Goal: Information Seeking & Learning: Compare options

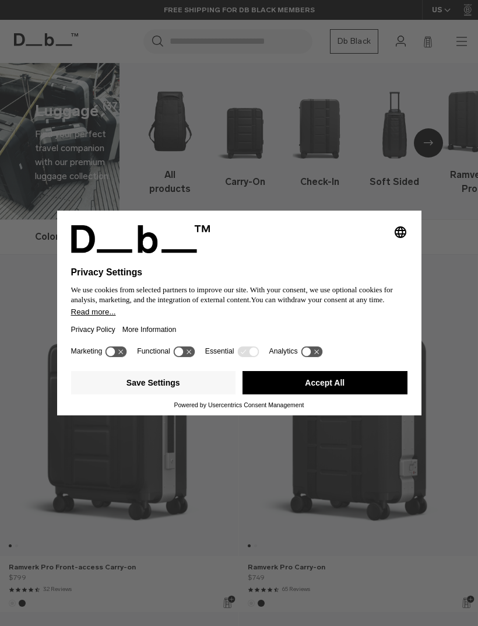
click at [196, 385] on button "Save Settings" at bounding box center [153, 382] width 165 height 23
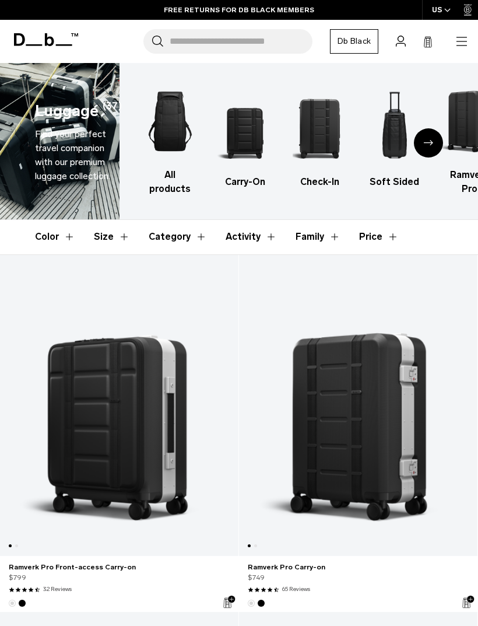
click at [437, 37] on div "Search for Bags, Luggage... Search Close Trending Products All Products Hugger …" at bounding box center [277, 41] width 384 height 24
click at [432, 45] on icon at bounding box center [428, 42] width 7 height 9
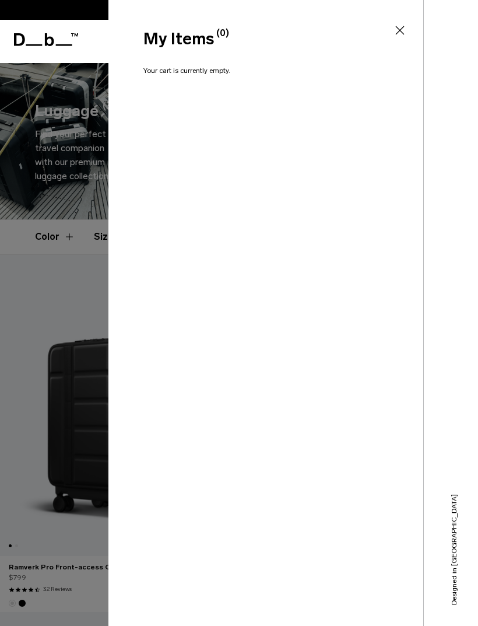
click at [402, 24] on icon at bounding box center [400, 30] width 14 height 14
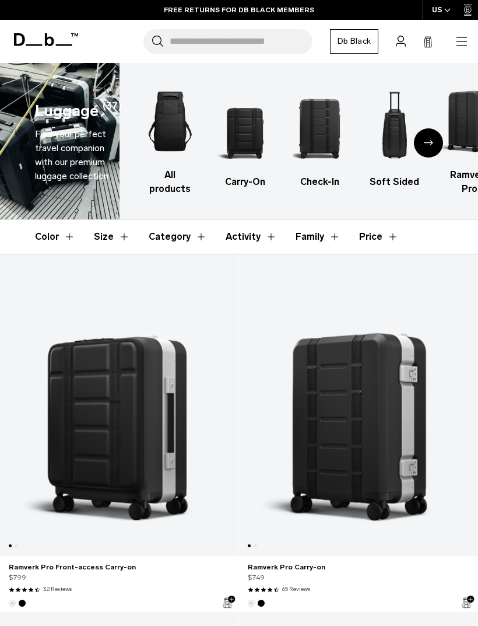
click at [463, 40] on icon "button" at bounding box center [462, 41] width 14 height 14
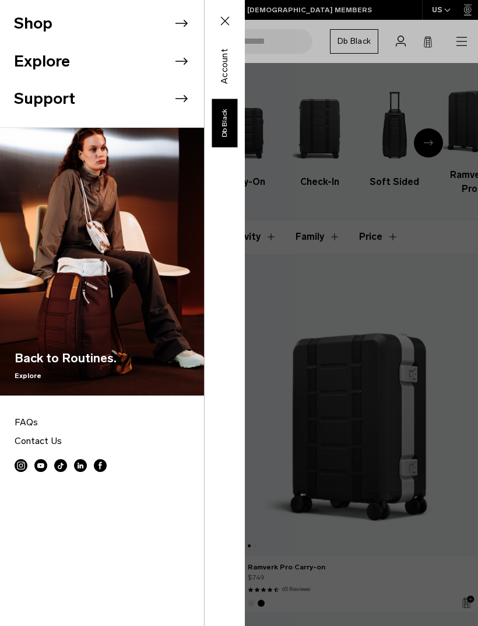
click at [188, 21] on icon at bounding box center [181, 23] width 17 height 17
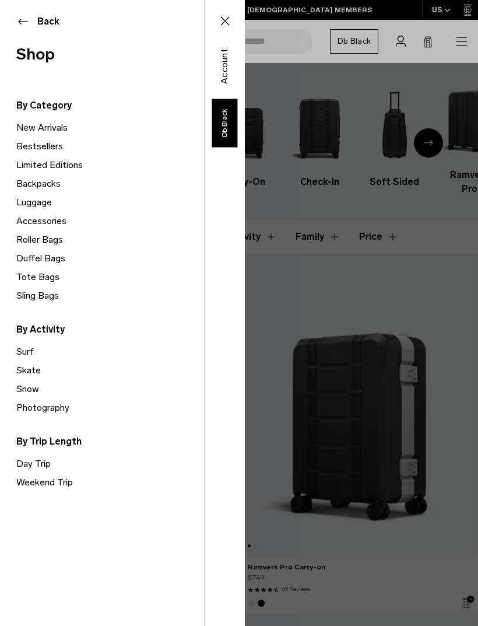
click at [50, 185] on link "Backpacks" at bounding box center [110, 183] width 188 height 19
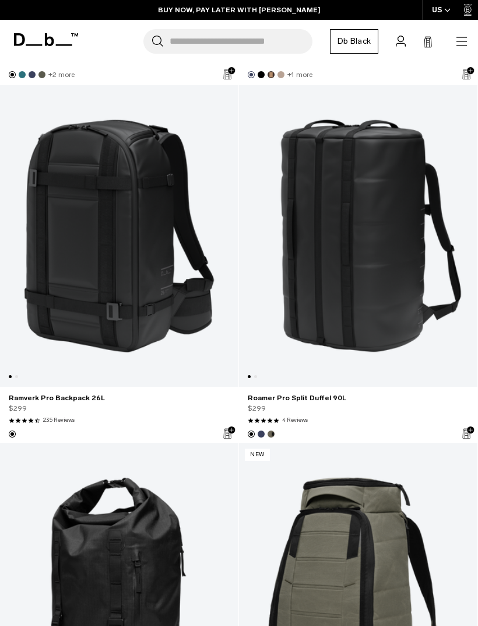
scroll to position [3053, 0]
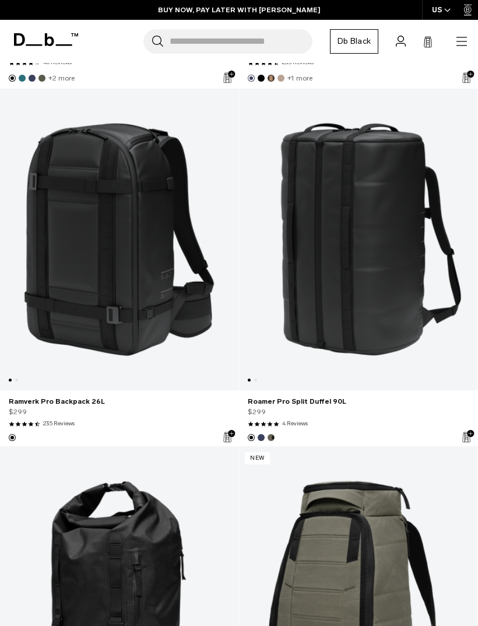
click at [80, 400] on link "Ramverk Pro Backpack 26L" at bounding box center [119, 401] width 221 height 10
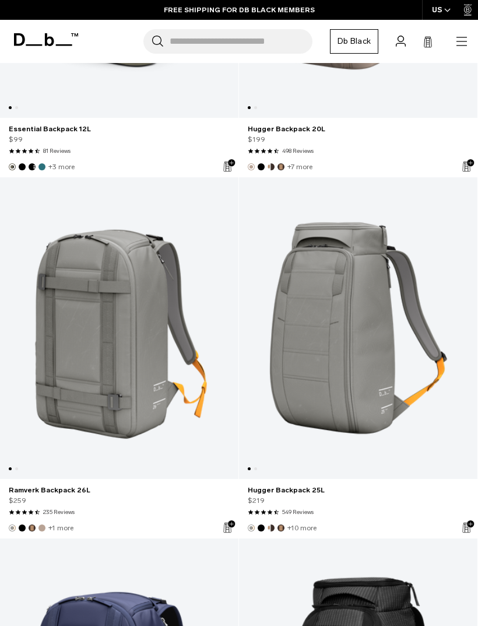
scroll to position [5147, 0]
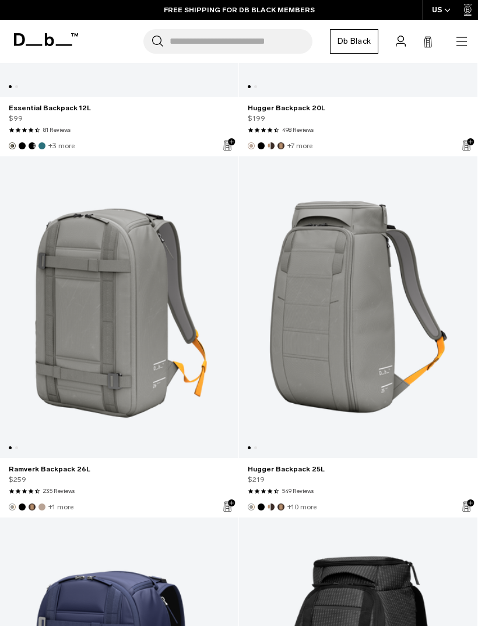
click at [305, 467] on link "Hugger Backpack 25L" at bounding box center [358, 469] width 221 height 10
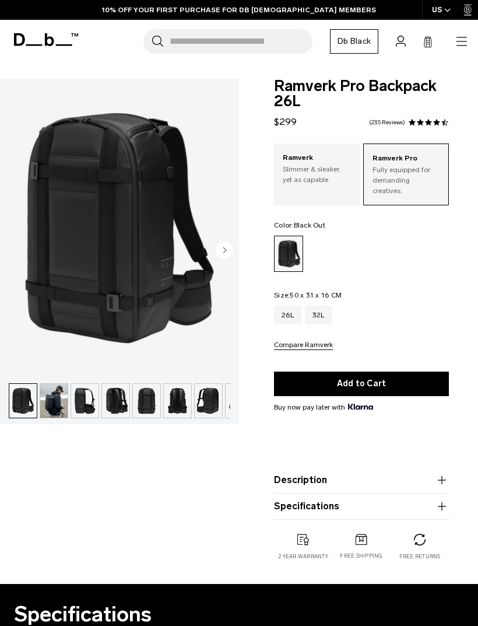
click at [226, 254] on circle "Next slide" at bounding box center [224, 249] width 17 height 17
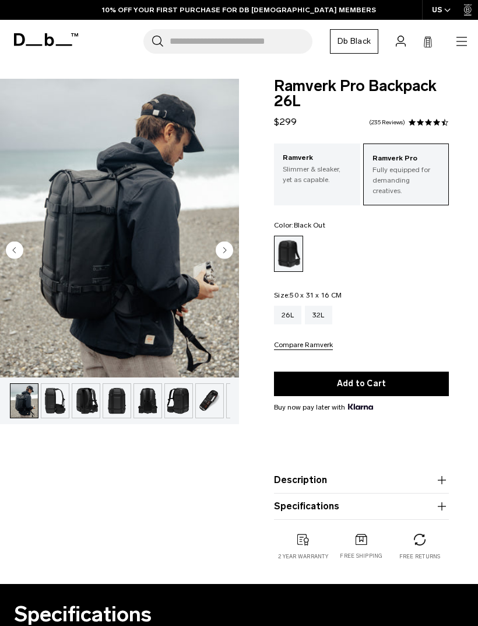
scroll to position [0, 31]
click at [139, 310] on img "2 / 13" at bounding box center [119, 228] width 239 height 299
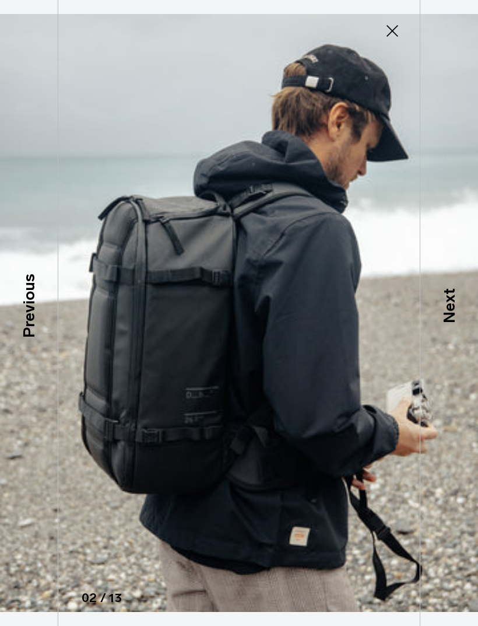
click at [453, 349] on div "Next" at bounding box center [449, 313] width 58 height 626
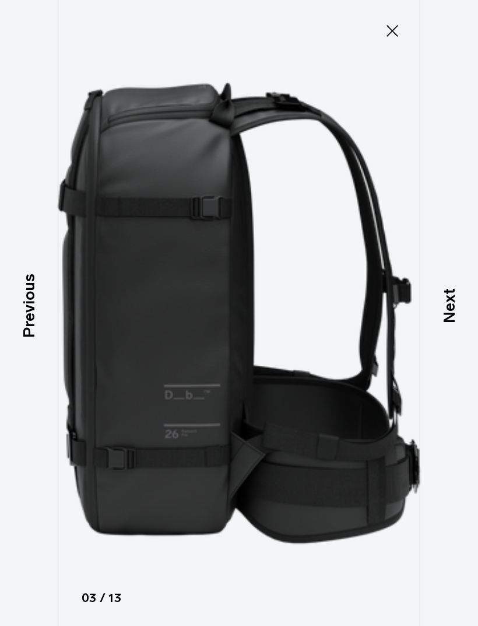
click at [456, 412] on div "Next" at bounding box center [449, 313] width 58 height 626
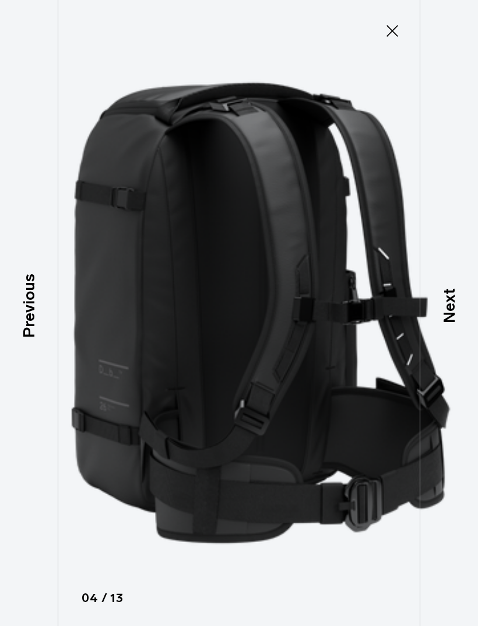
click at [455, 352] on div "Next" at bounding box center [449, 313] width 58 height 626
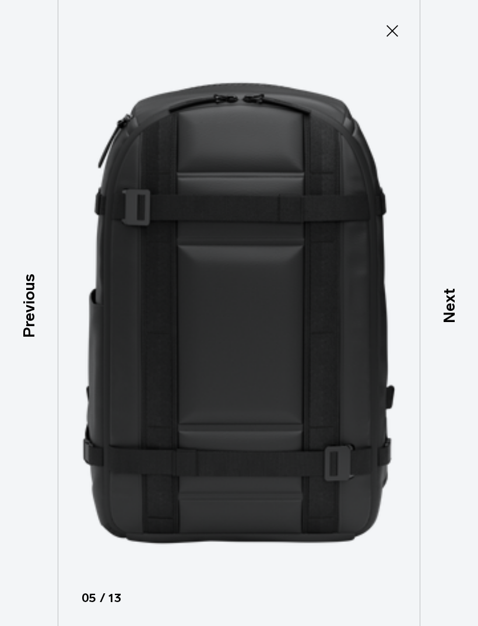
click at [461, 346] on div "Next" at bounding box center [449, 313] width 58 height 626
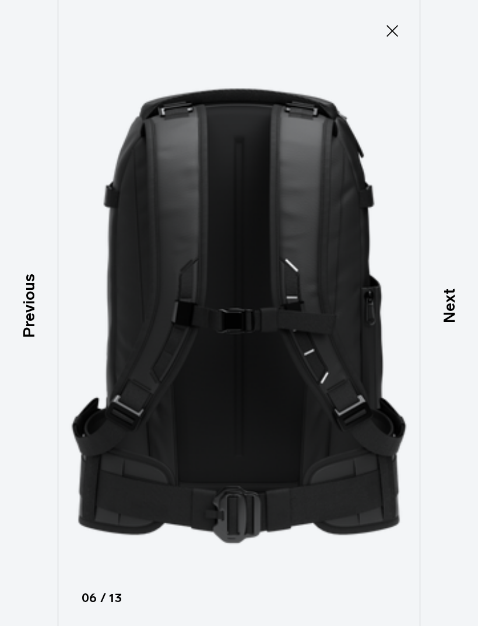
click at [457, 353] on div "Next" at bounding box center [449, 313] width 58 height 626
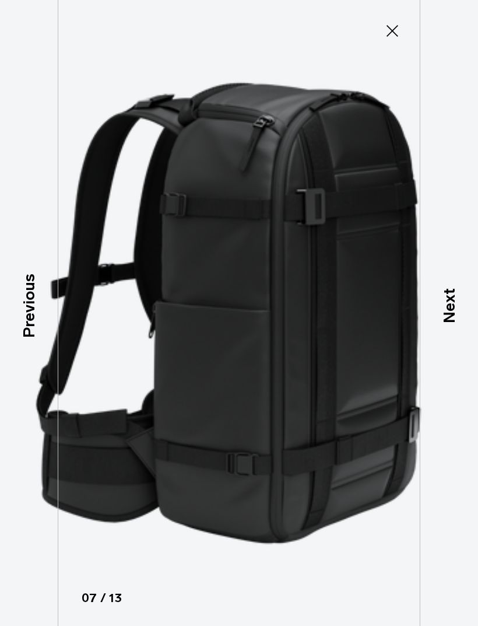
click at [464, 347] on div "Next" at bounding box center [449, 313] width 58 height 626
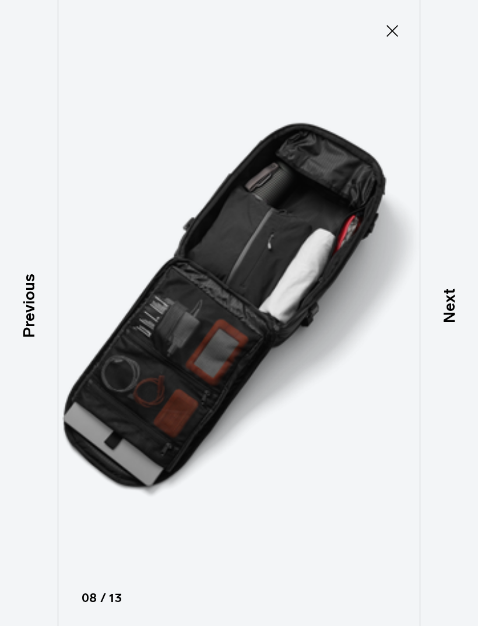
click at [455, 324] on p "Next" at bounding box center [449, 306] width 24 height 35
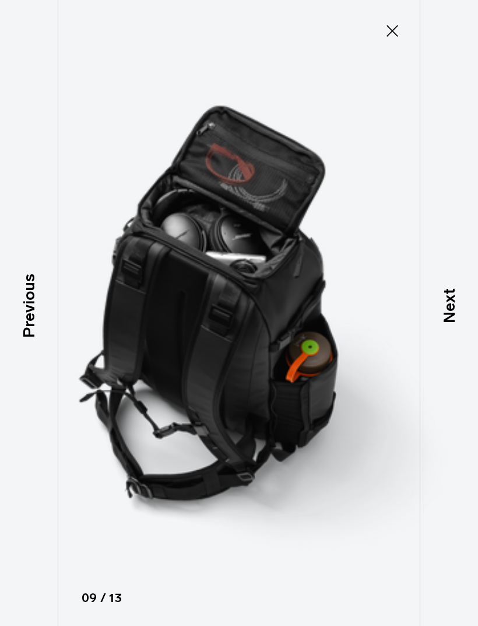
click at [448, 317] on p "Next" at bounding box center [449, 306] width 24 height 35
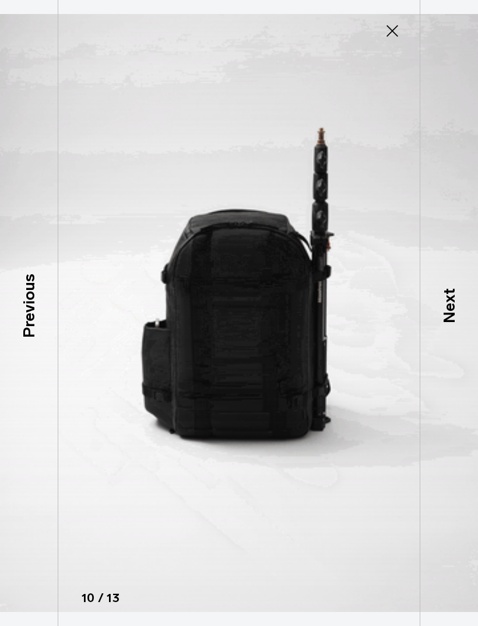
click at [398, 24] on icon at bounding box center [392, 31] width 19 height 19
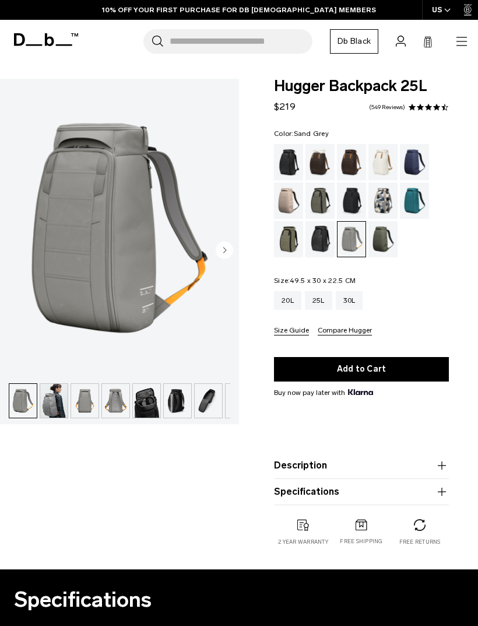
click at [110, 278] on img "1 / 8" at bounding box center [119, 228] width 239 height 299
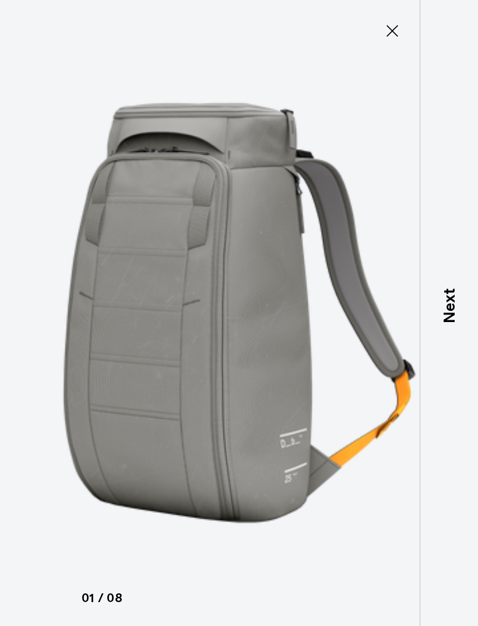
click at [454, 324] on p "Next" at bounding box center [449, 306] width 24 height 35
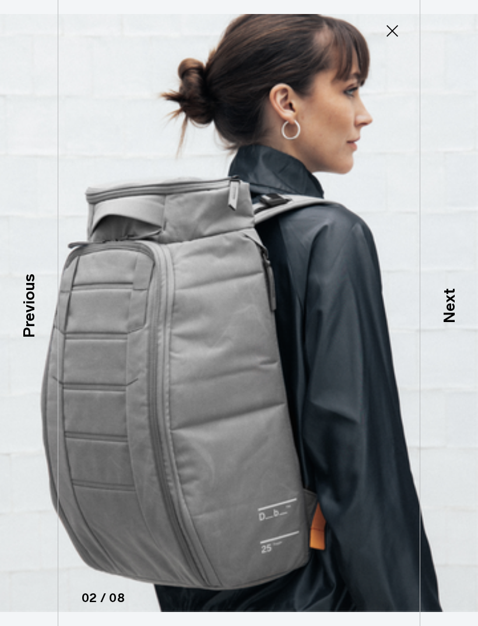
click at [444, 324] on p "Next" at bounding box center [449, 306] width 24 height 35
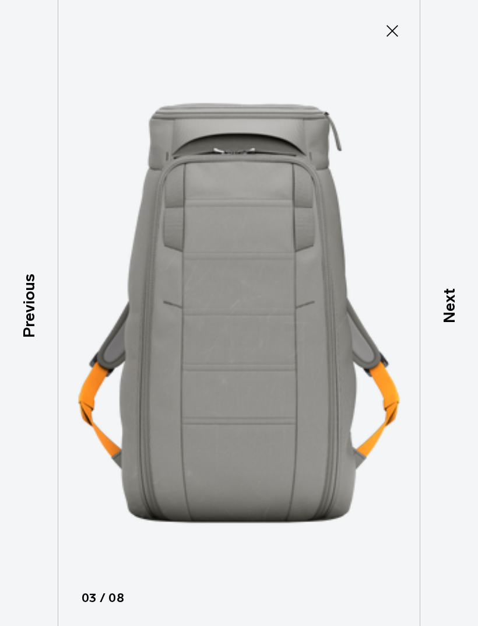
click at [459, 324] on p "Next" at bounding box center [449, 306] width 24 height 35
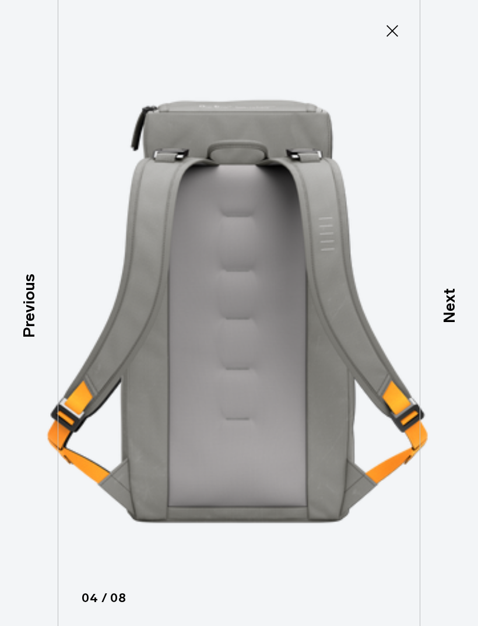
click at [448, 318] on p "Next" at bounding box center [449, 306] width 24 height 35
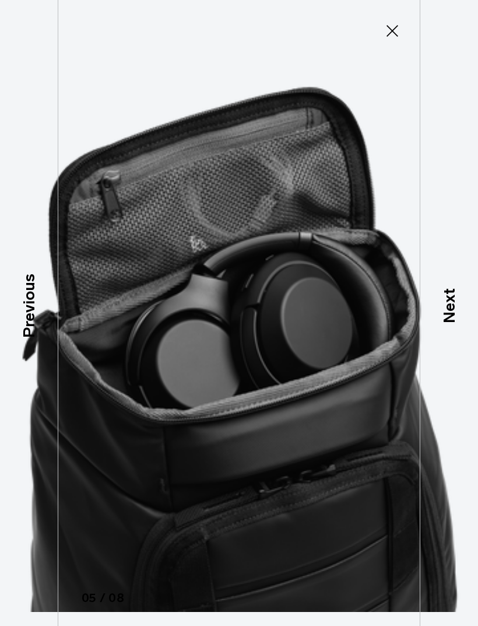
click at [449, 324] on p "Next" at bounding box center [449, 306] width 24 height 35
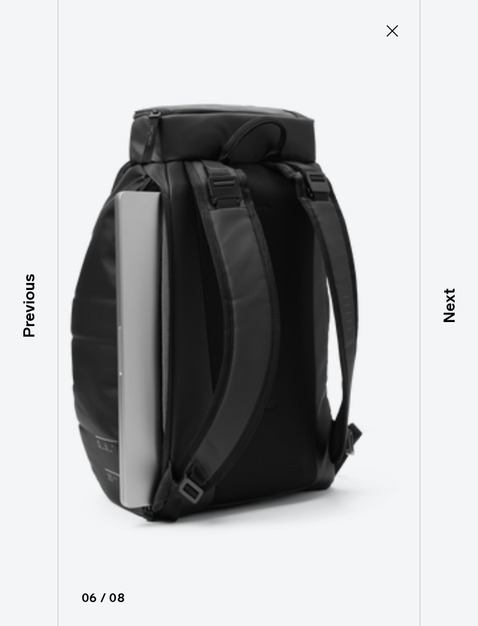
click at [447, 321] on p "Next" at bounding box center [449, 306] width 24 height 35
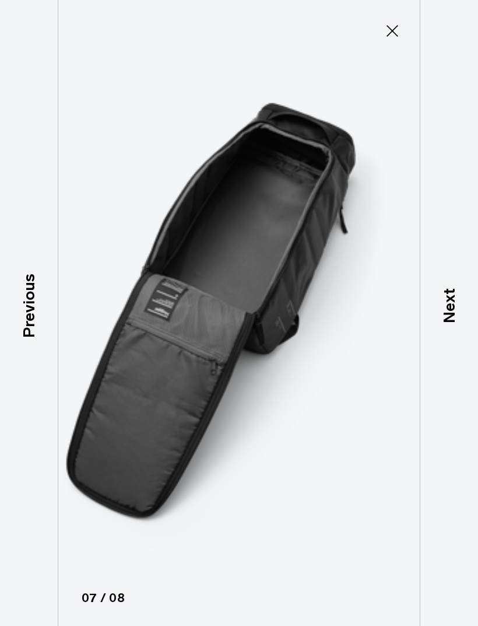
click at [449, 320] on p "Next" at bounding box center [449, 306] width 24 height 35
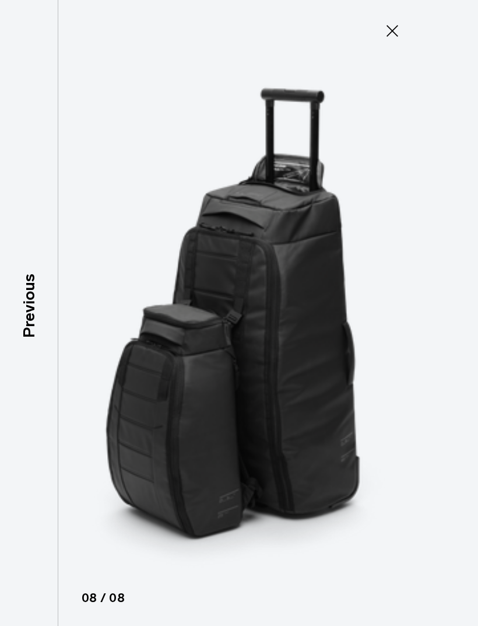
click at [16, 392] on div "Previous" at bounding box center [29, 313] width 58 height 626
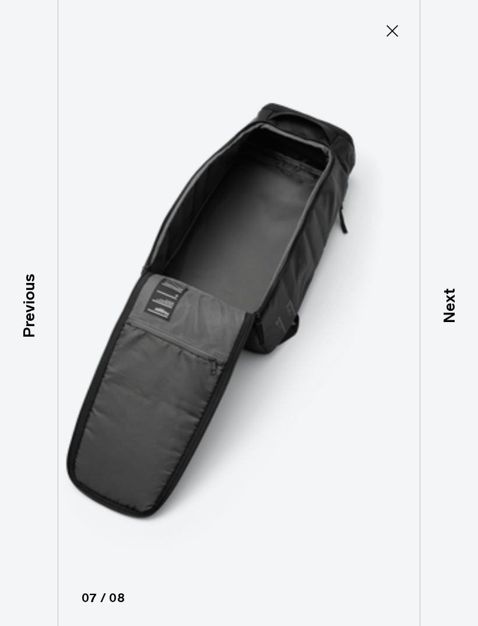
click at [13, 398] on div "Previous" at bounding box center [29, 313] width 58 height 626
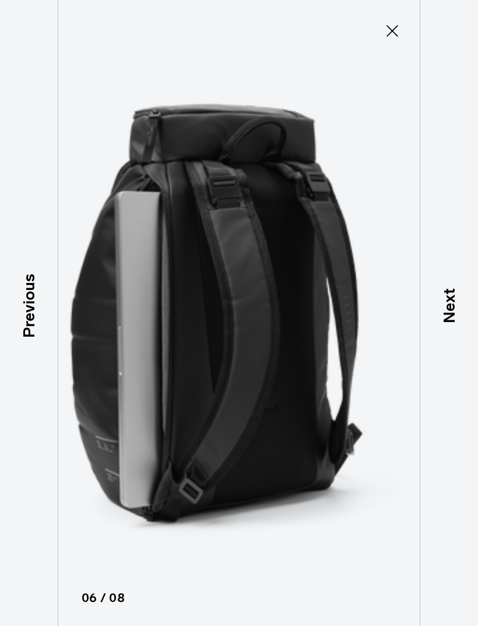
click at [16, 404] on div "Previous" at bounding box center [29, 313] width 58 height 626
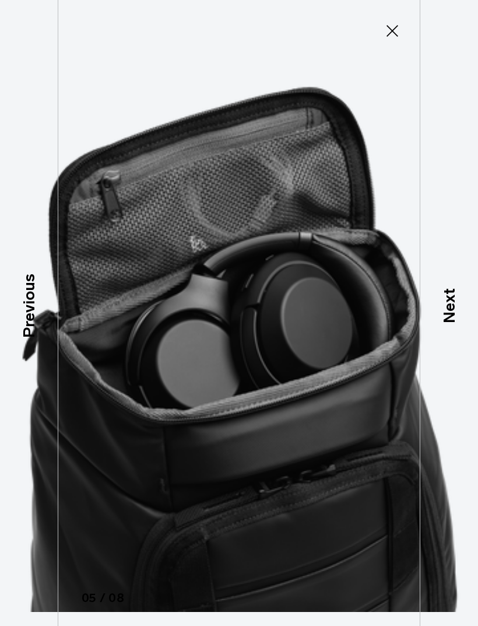
click at [15, 405] on div "Previous" at bounding box center [29, 313] width 58 height 626
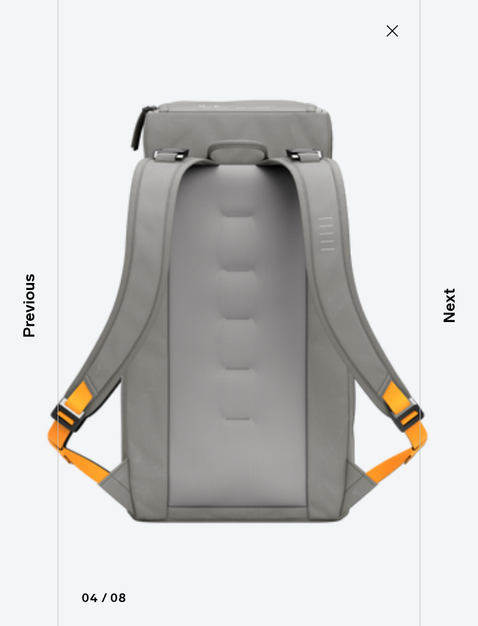
click at [401, 25] on icon at bounding box center [392, 31] width 19 height 19
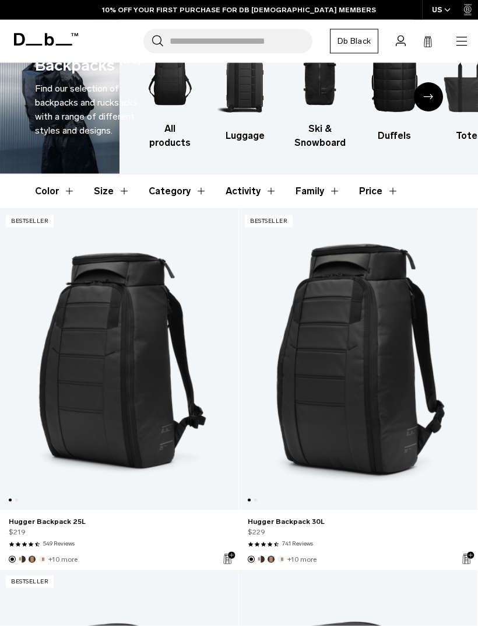
scroll to position [54, 0]
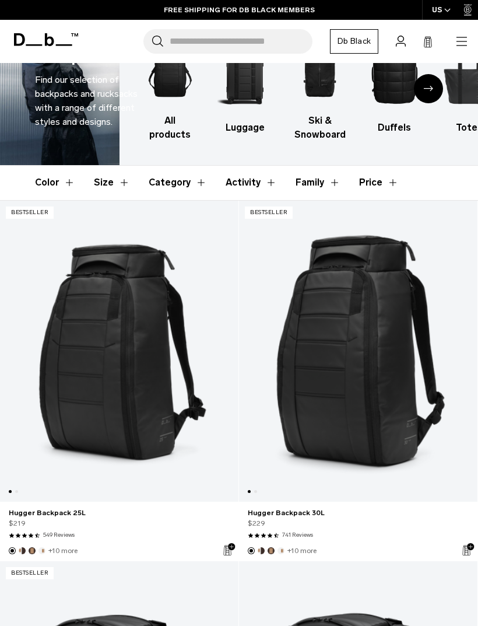
click at [65, 517] on link "Hugger Backpack 25L" at bounding box center [119, 512] width 221 height 10
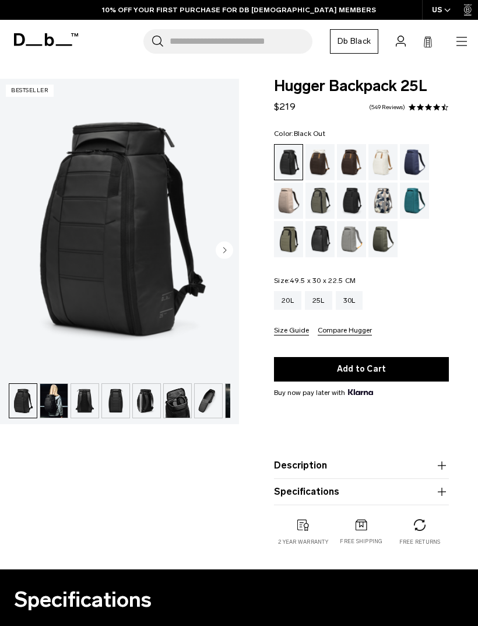
click at [50, 407] on img "button" at bounding box center [53, 401] width 27 height 34
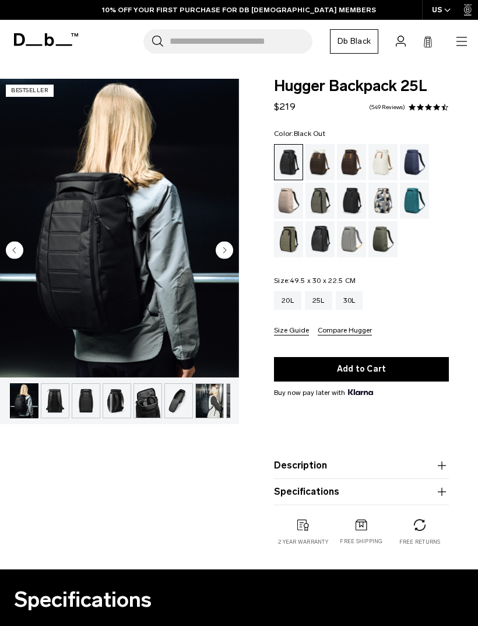
scroll to position [0, 31]
click at [55, 404] on img "button" at bounding box center [53, 401] width 27 height 34
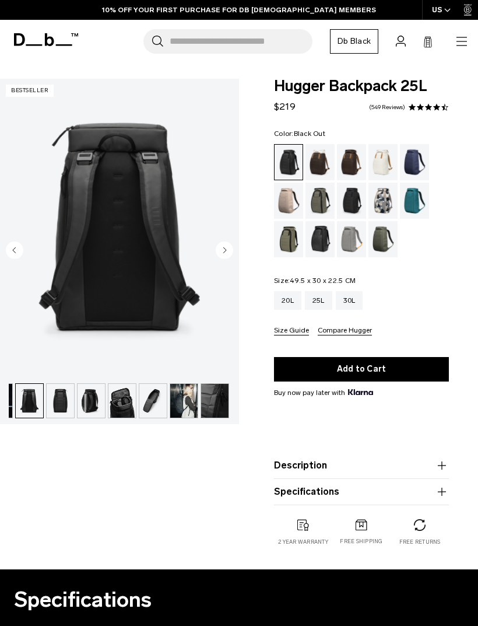
scroll to position [0, 62]
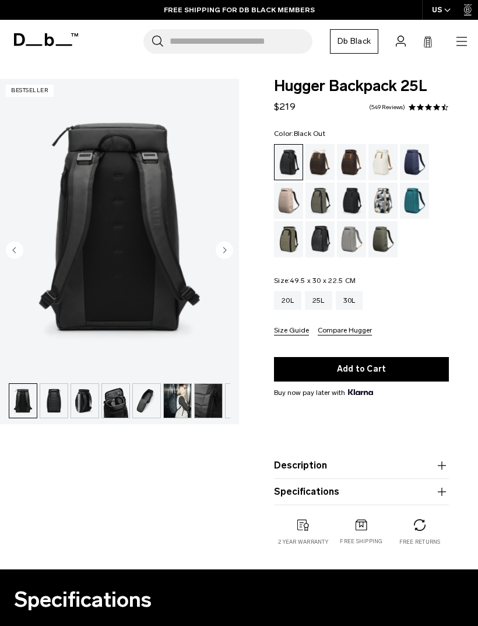
click at [62, 400] on img "button" at bounding box center [53, 401] width 27 height 34
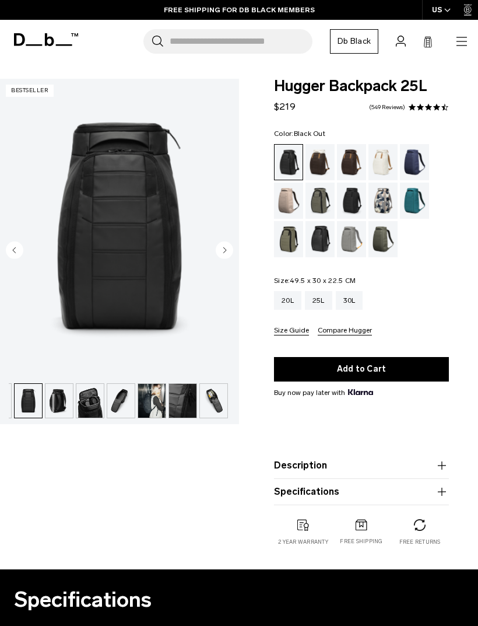
scroll to position [0, 93]
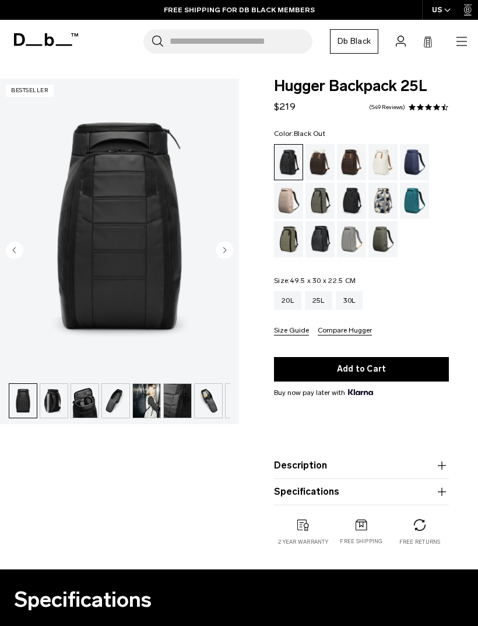
click at [56, 406] on img "button" at bounding box center [53, 401] width 27 height 34
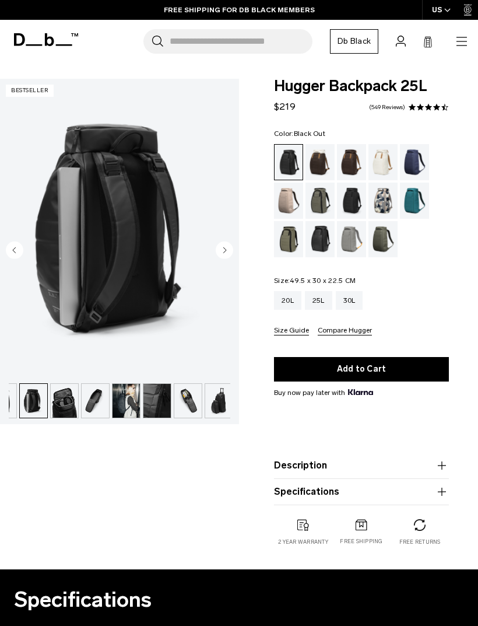
scroll to position [0, 116]
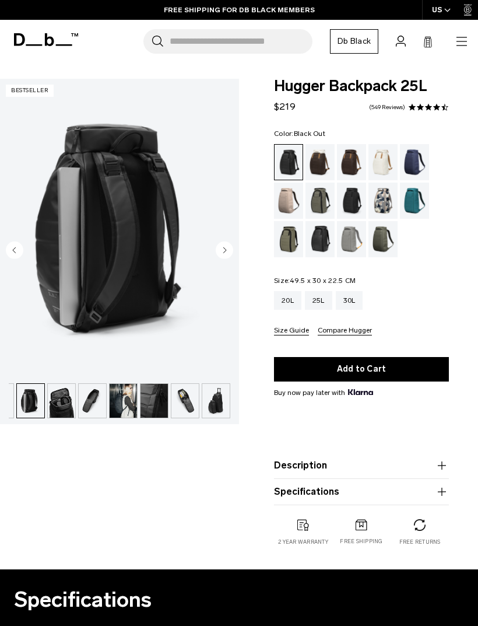
click at [65, 404] on img "button" at bounding box center [61, 401] width 27 height 34
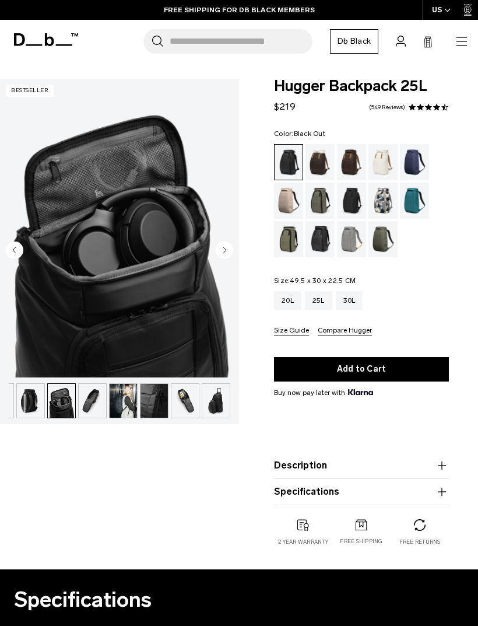
click at [90, 401] on img "button" at bounding box center [92, 401] width 27 height 34
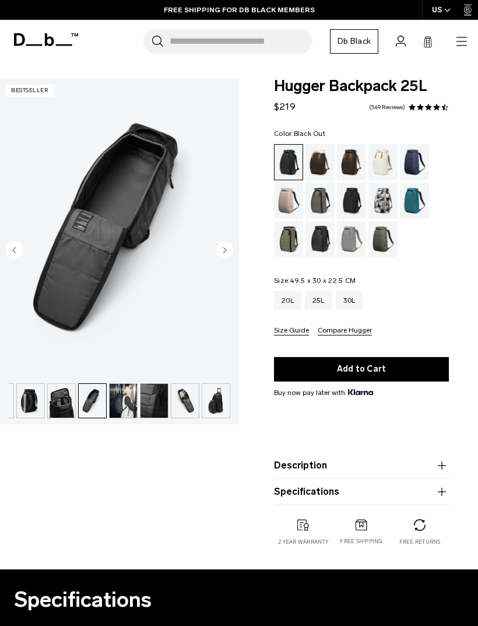
click at [127, 408] on img "button" at bounding box center [123, 401] width 27 height 34
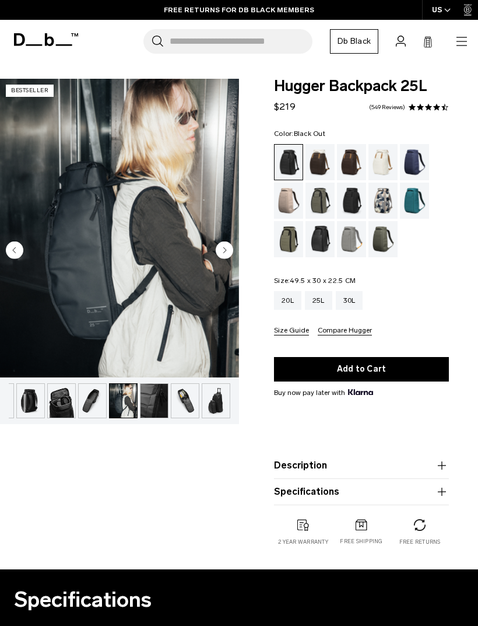
click at [227, 253] on circle "Next slide" at bounding box center [224, 249] width 17 height 17
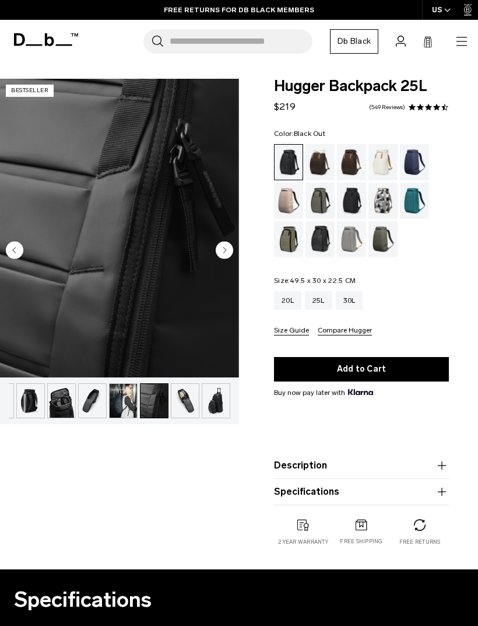
click at [230, 249] on circle "Next slide" at bounding box center [224, 249] width 17 height 17
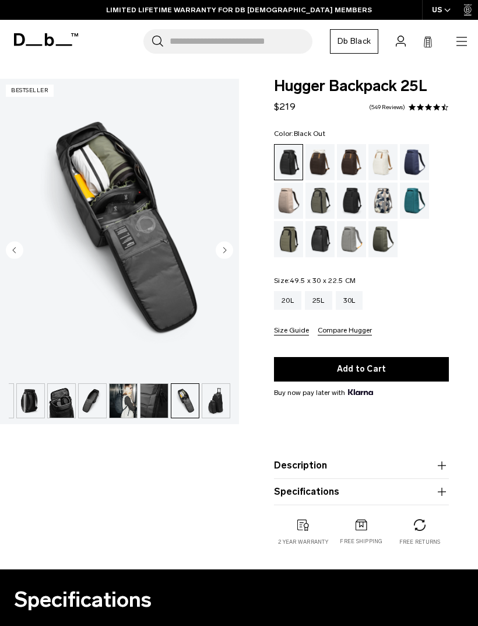
click at [223, 248] on circle "Next slide" at bounding box center [224, 249] width 17 height 17
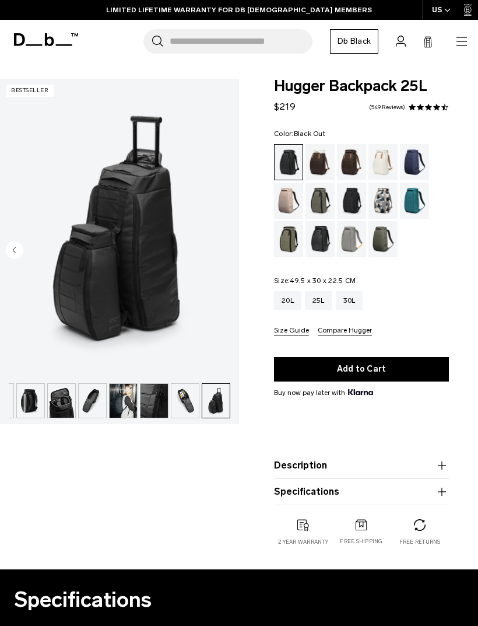
click at [222, 257] on img "11 / 11" at bounding box center [119, 228] width 239 height 299
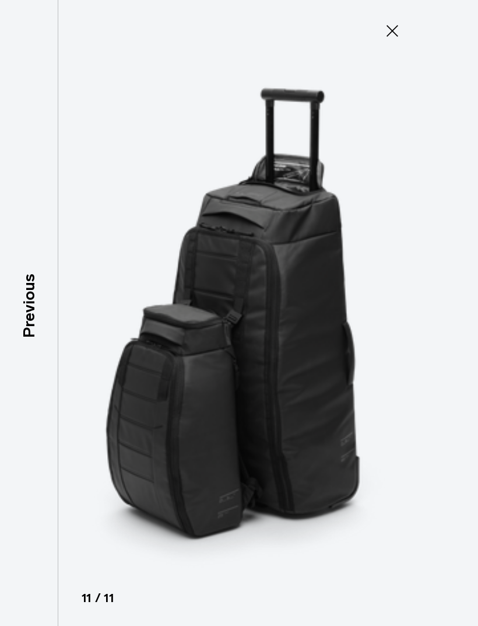
click at [391, 27] on icon at bounding box center [392, 31] width 19 height 19
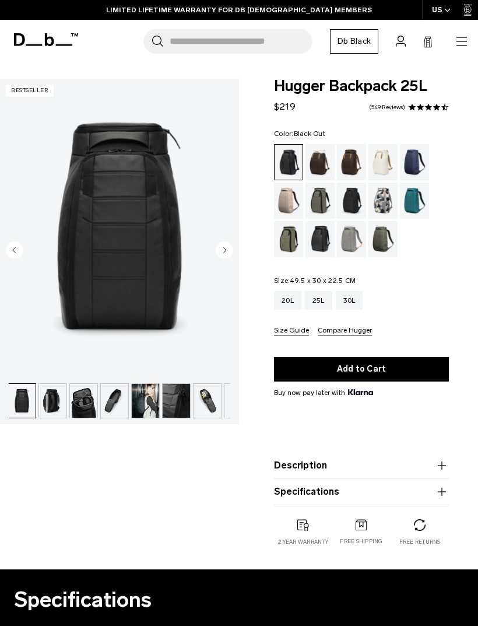
scroll to position [0, 93]
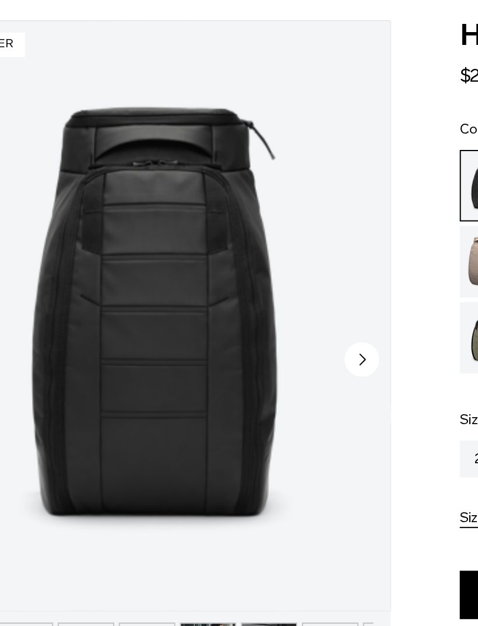
click at [216, 241] on circle "Next slide" at bounding box center [224, 249] width 17 height 17
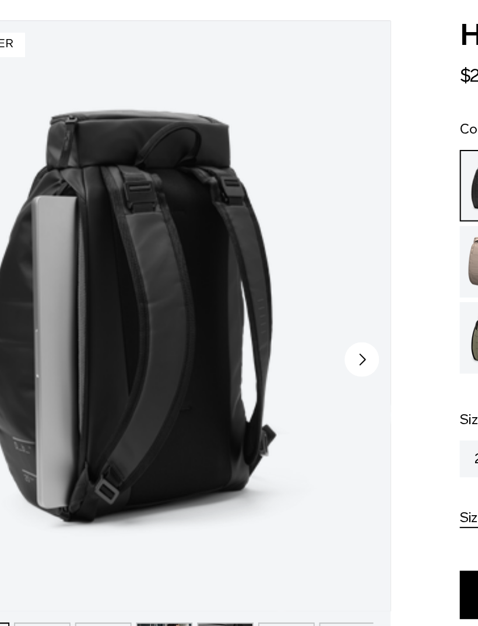
scroll to position [0, 116]
click at [216, 241] on circle "Next slide" at bounding box center [224, 249] width 17 height 17
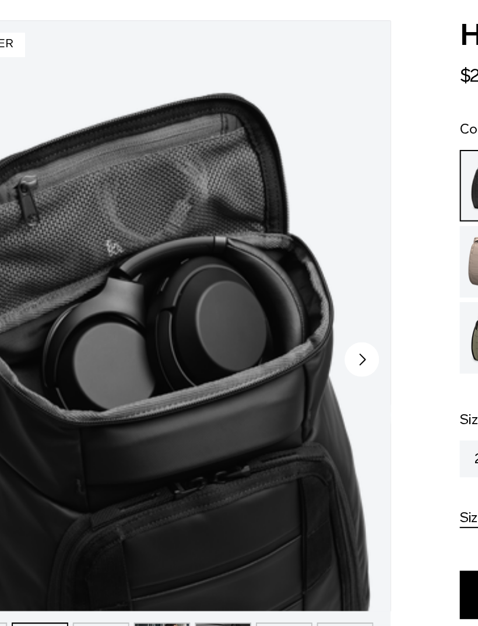
click at [216, 241] on circle "Next slide" at bounding box center [224, 249] width 17 height 17
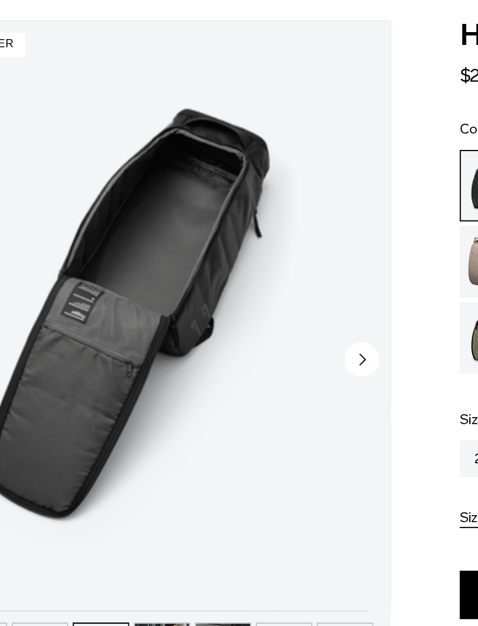
click at [216, 241] on circle "Next slide" at bounding box center [224, 249] width 17 height 17
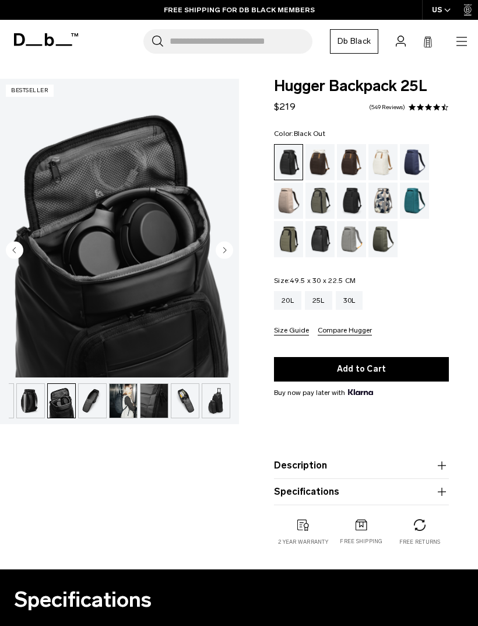
click at [203, 5] on link "FREE SHIPPING FOR DB BLACK MEMBERS" at bounding box center [239, 10] width 151 height 10
